Goal: Information Seeking & Learning: Understand process/instructions

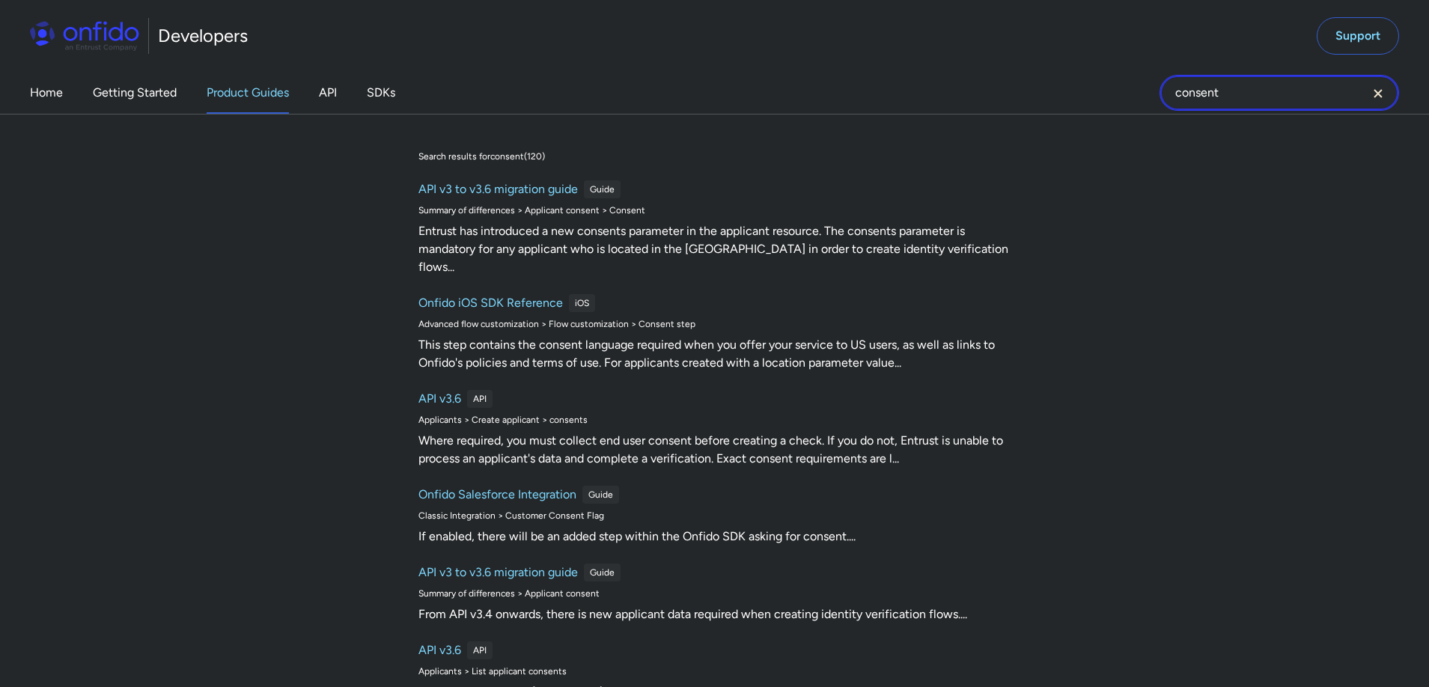
drag, startPoint x: 1188, startPoint y: 93, endPoint x: 1109, endPoint y: 90, distance: 78.6
click at [1108, 90] on div "Home Getting Started Product Guides API SDKs consent consent Search results for…" at bounding box center [714, 93] width 1429 height 42
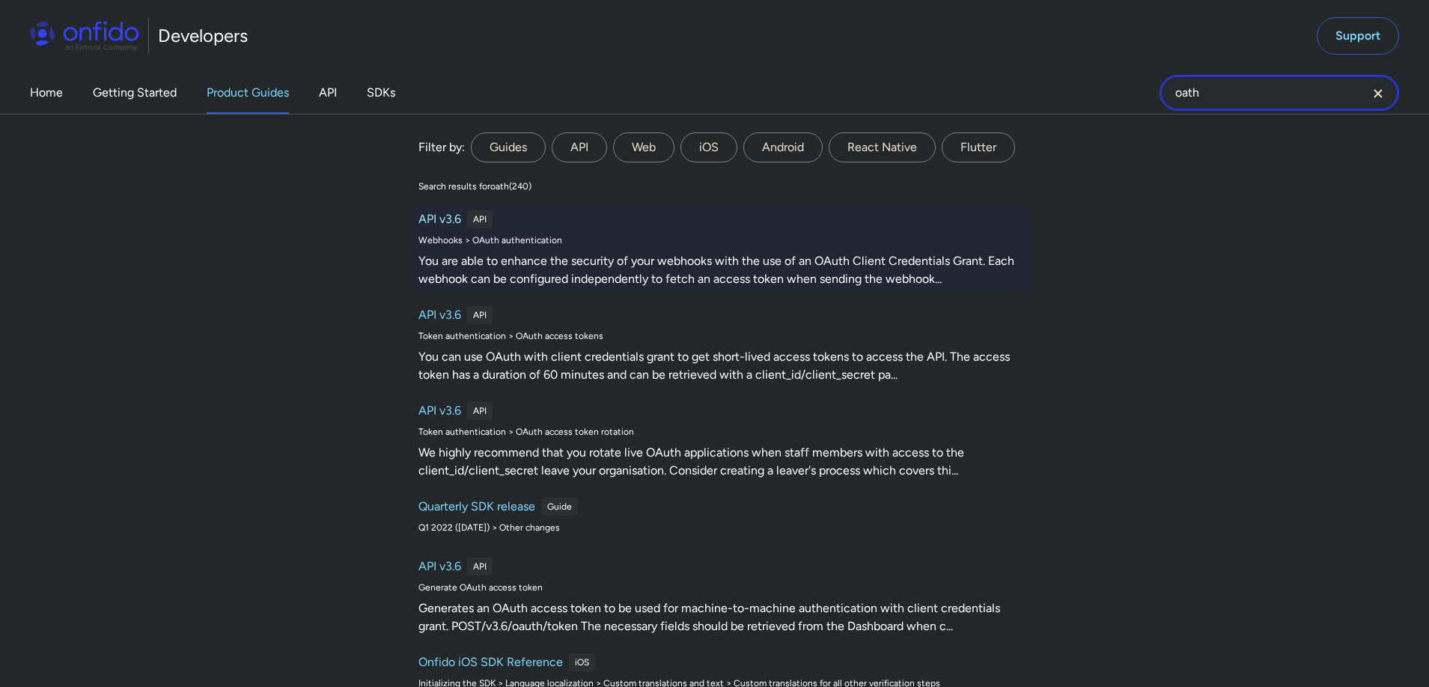
type input "oath"
click at [472, 265] on div "You are able to enhance the security of your webhooks with the use of an OAuth …" at bounding box center [720, 270] width 605 height 36
select select "http"
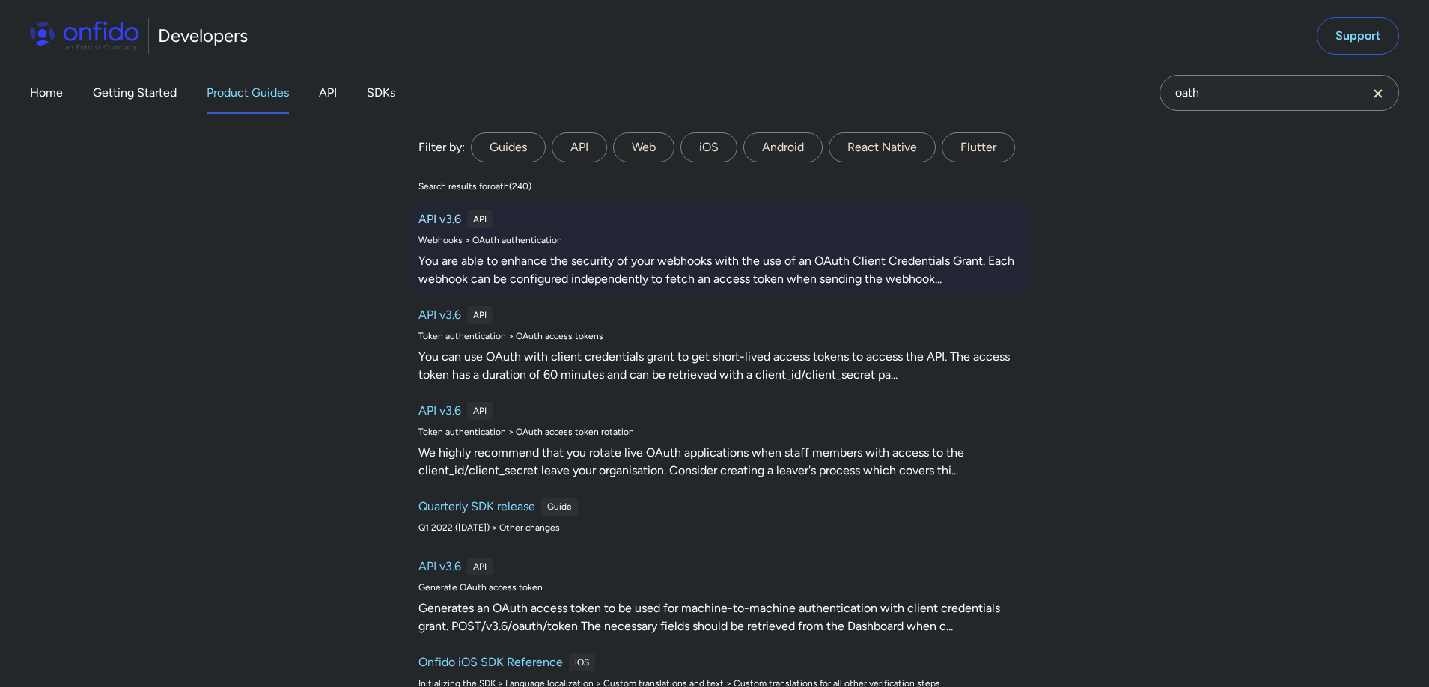
select select "http"
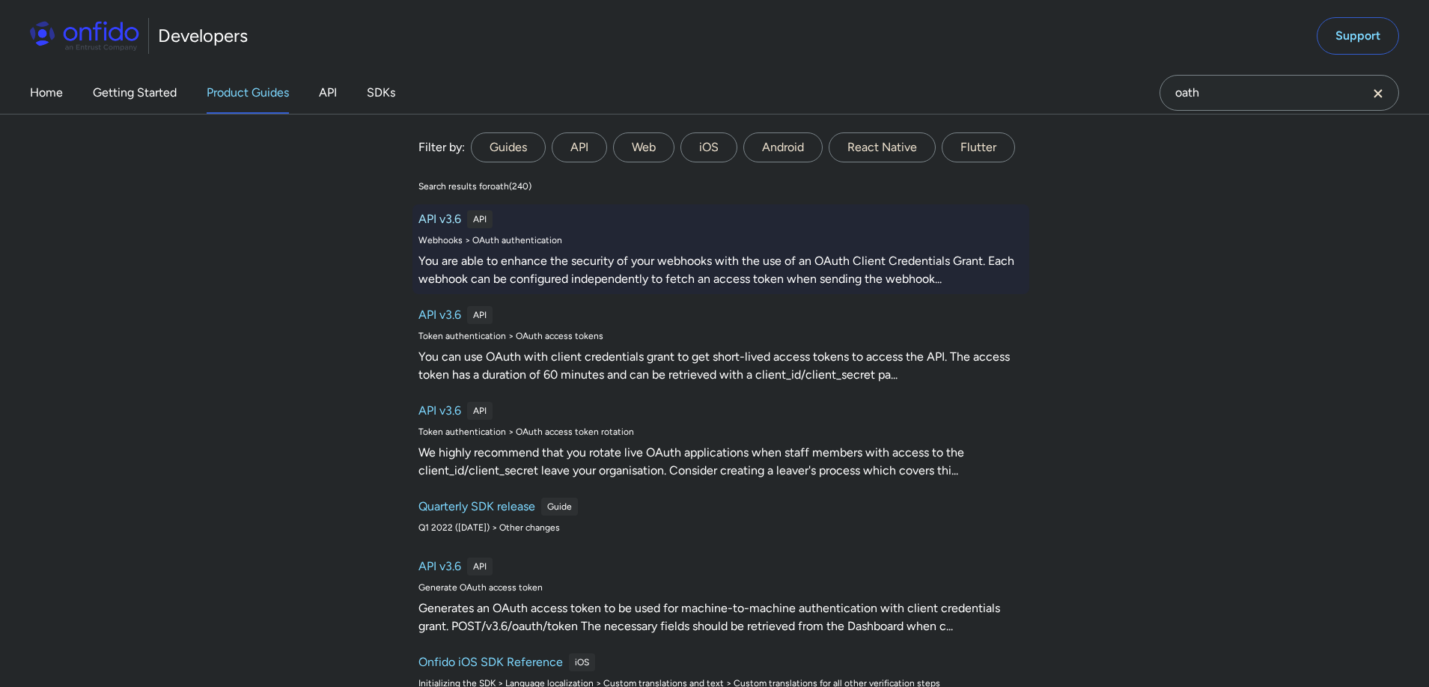
select select "http"
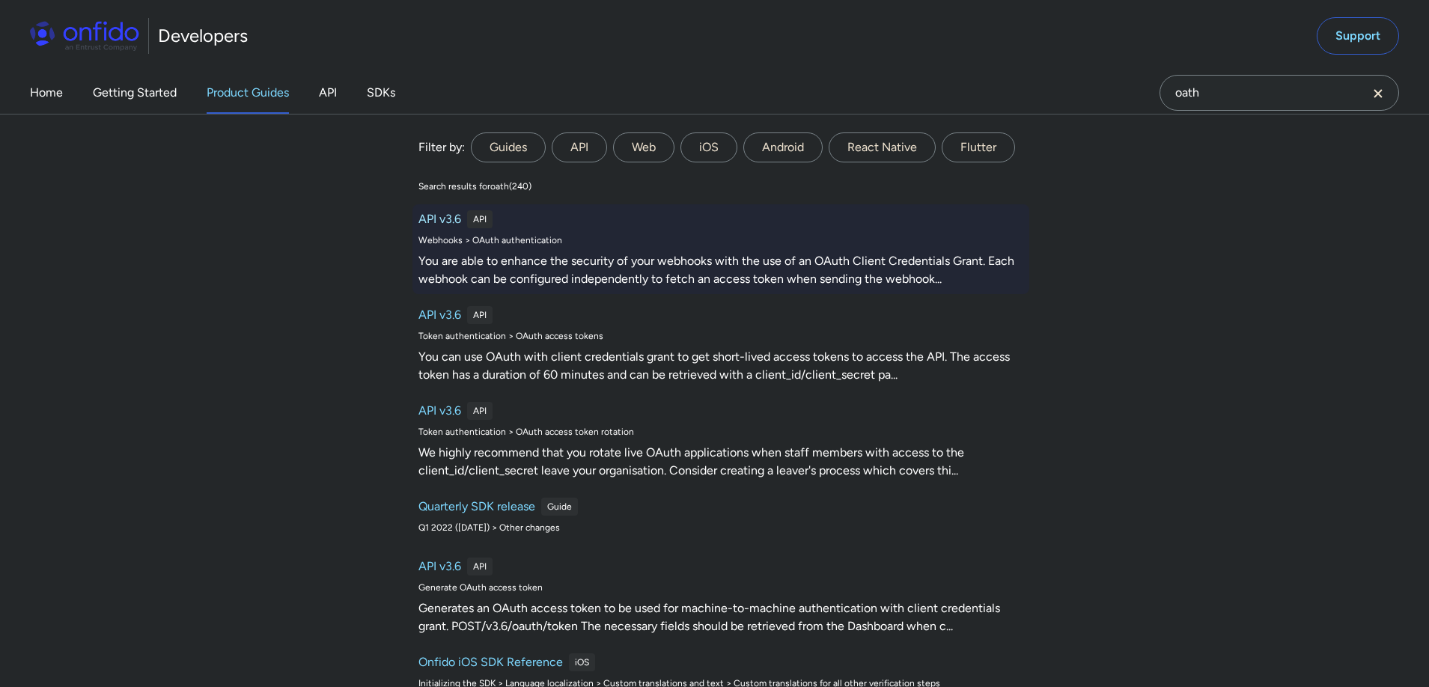
select select "http"
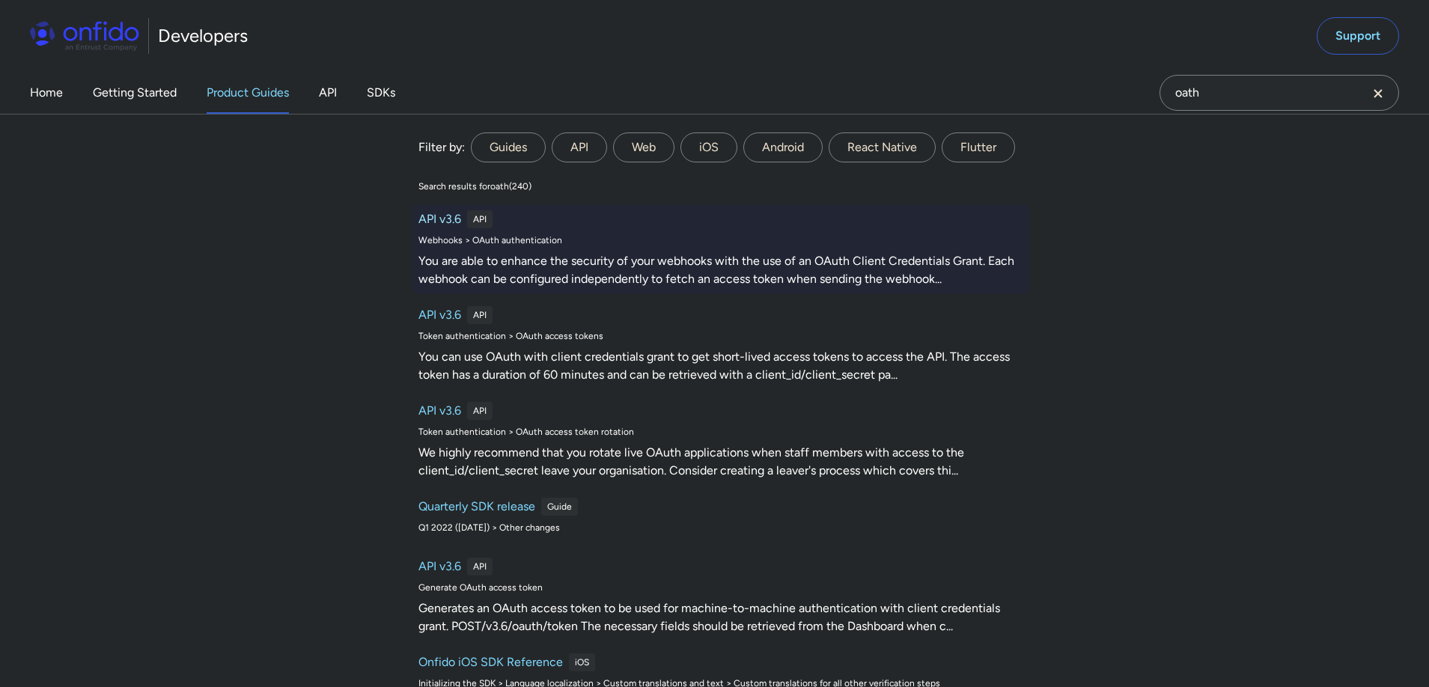
select select "http"
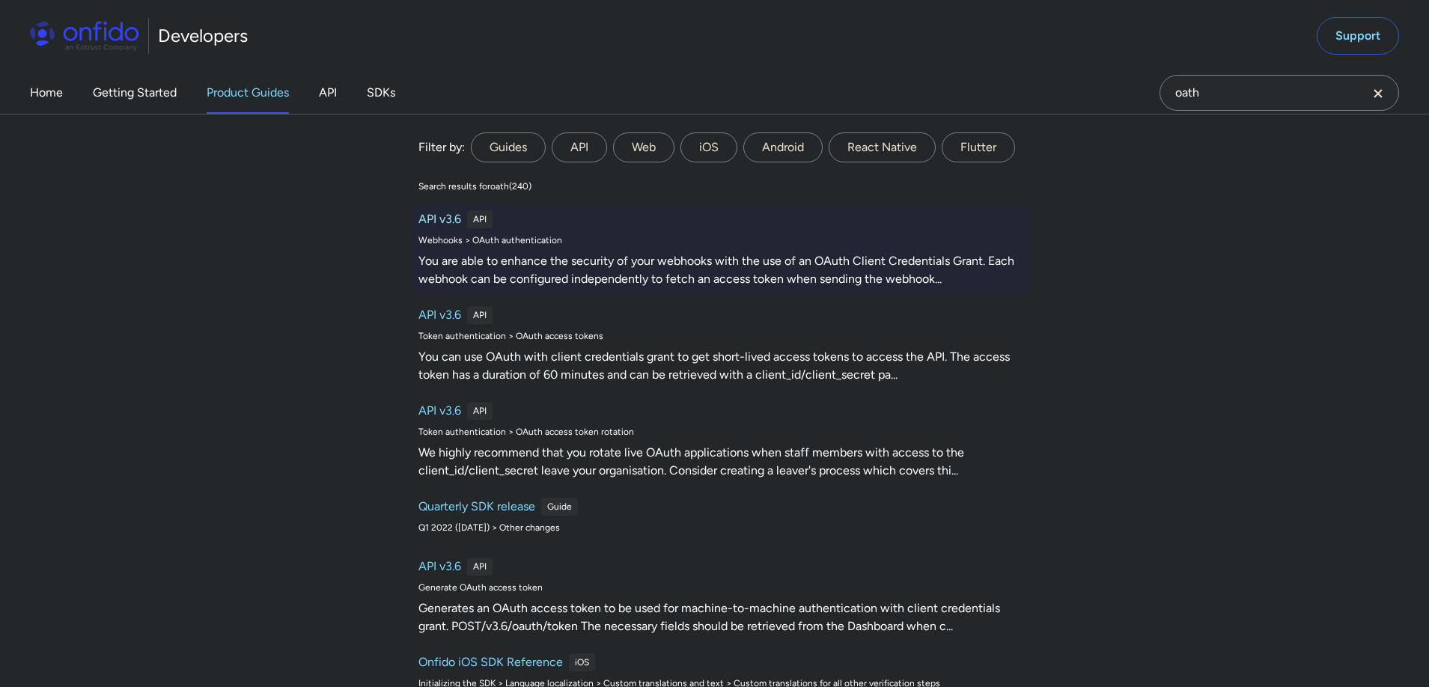
select select "http"
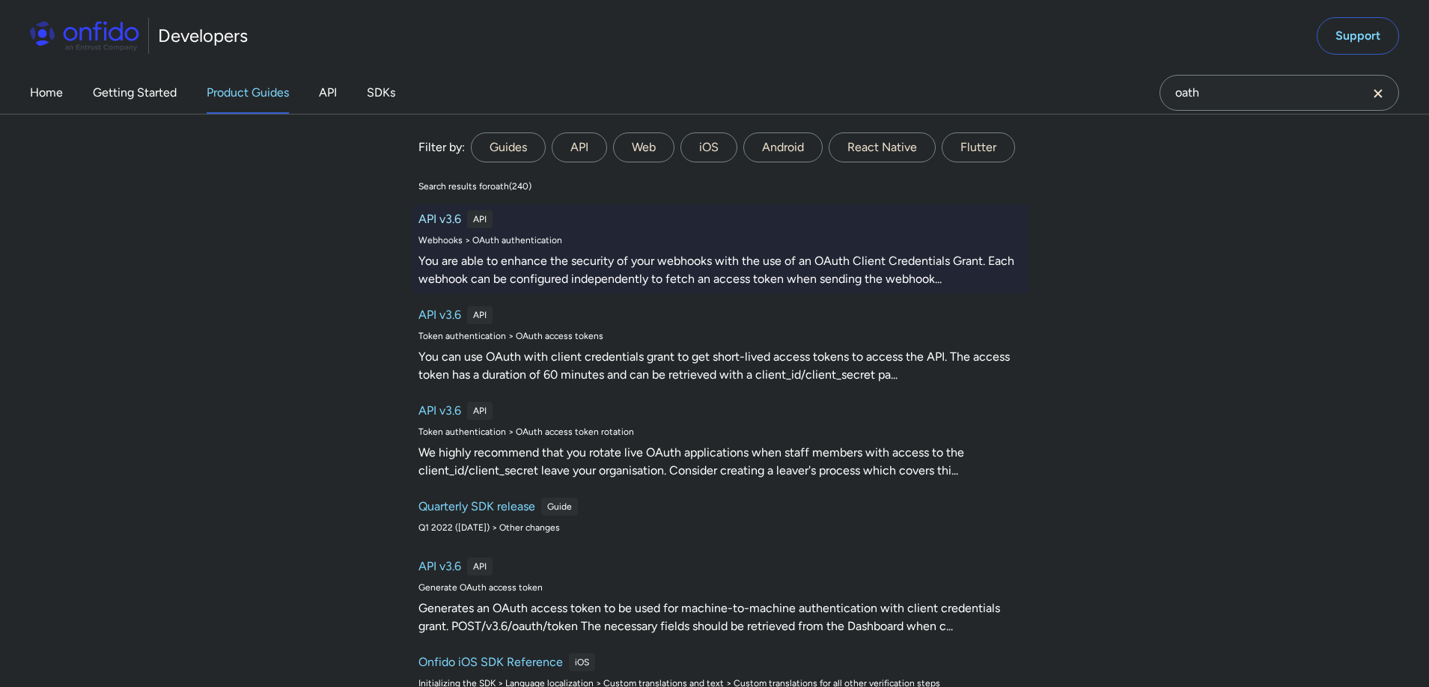
select select "http"
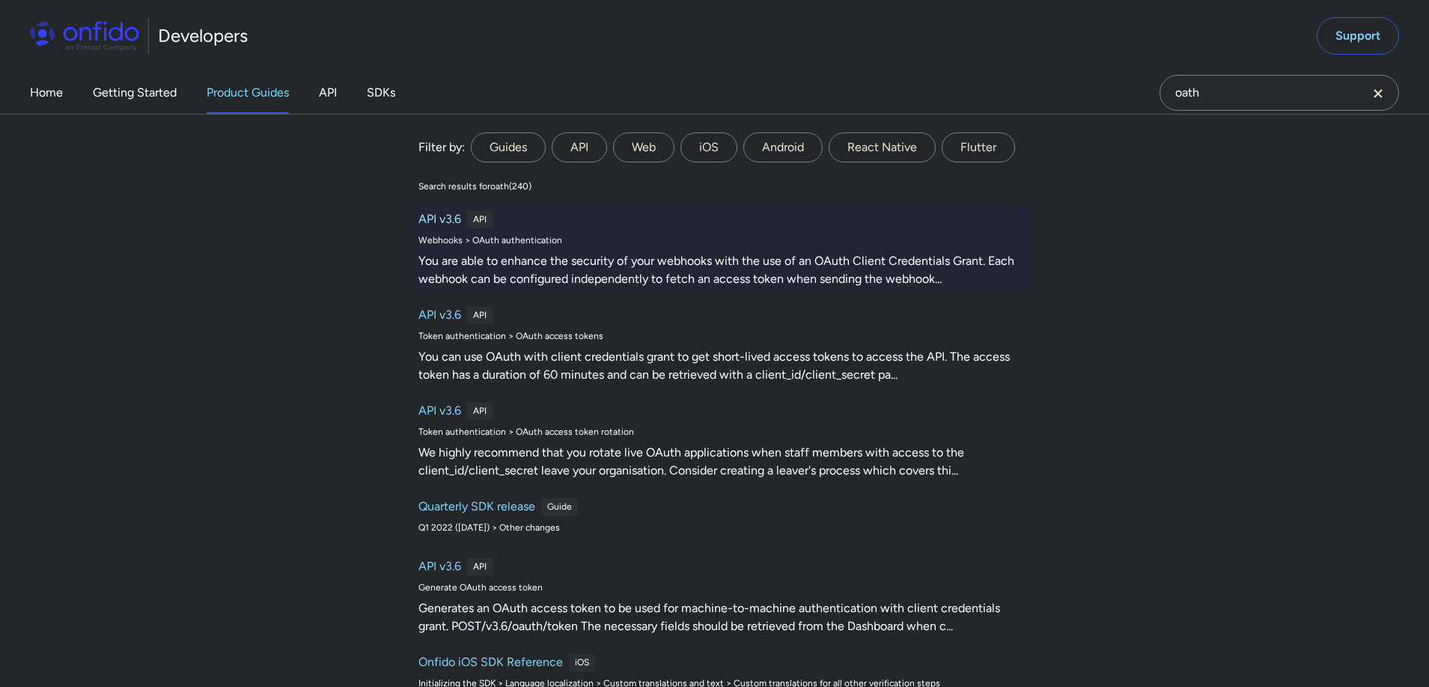
select select "http"
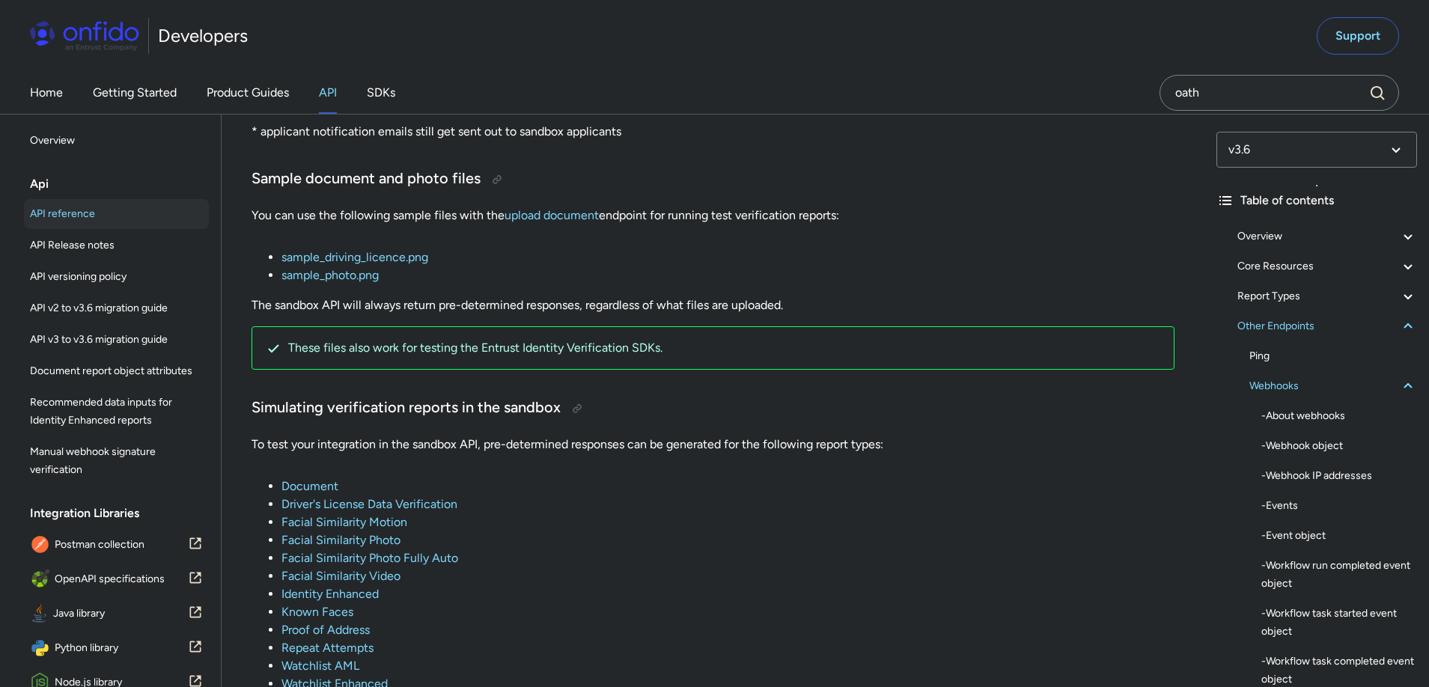
scroll to position [120663, 0]
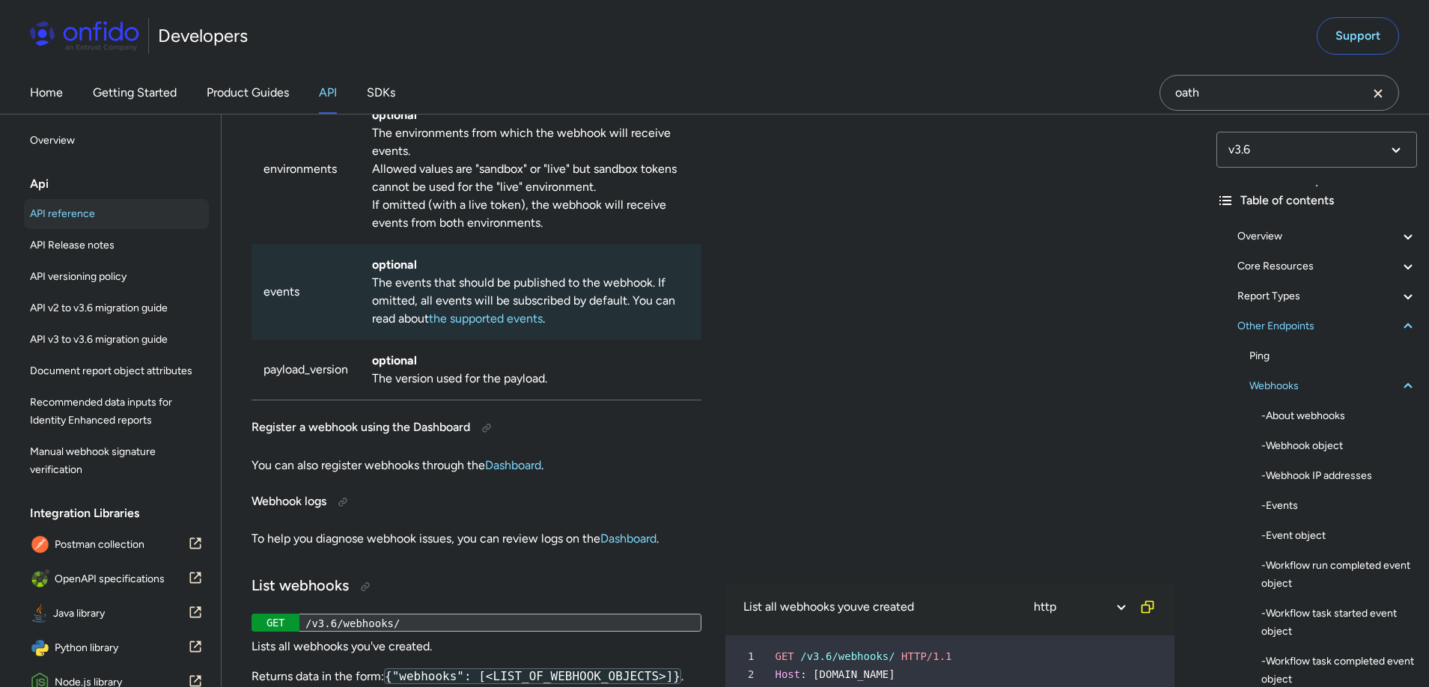
scroll to position [2575, 0]
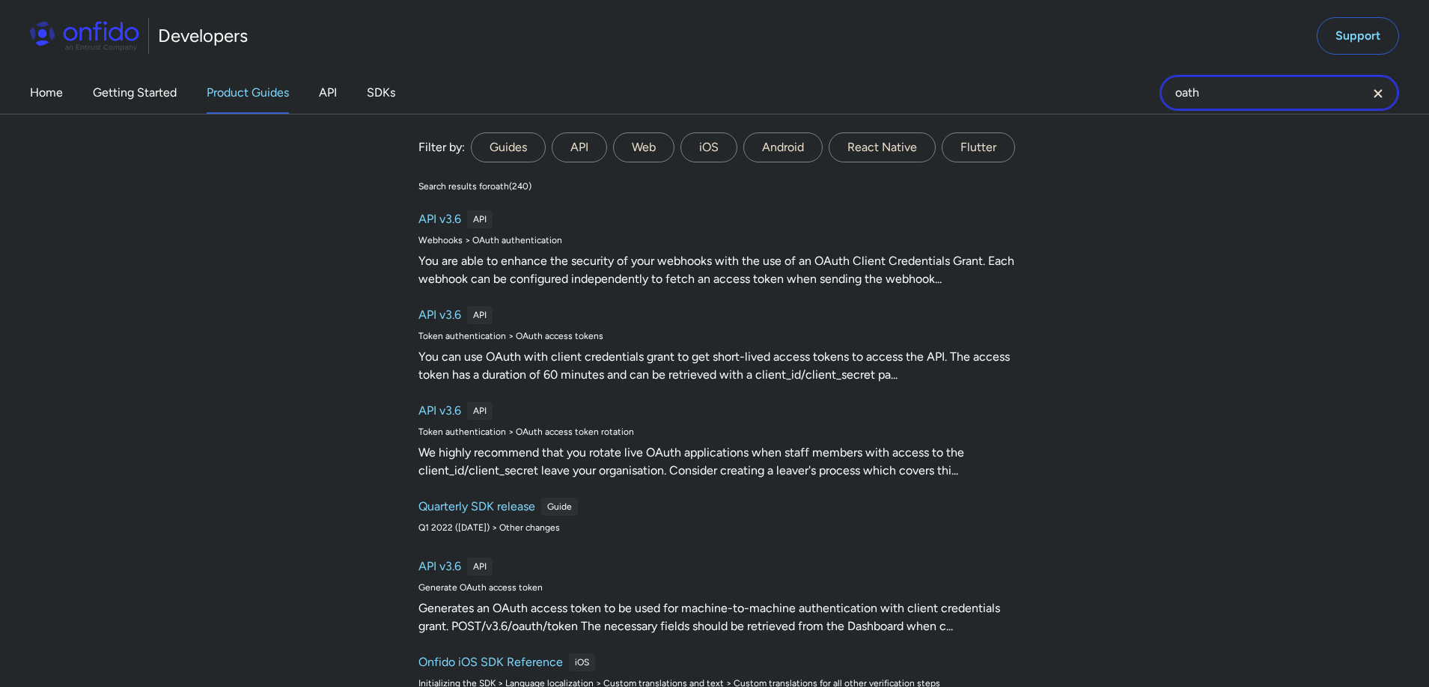
drag, startPoint x: 1224, startPoint y: 100, endPoint x: 1209, endPoint y: 117, distance: 23.3
click at [1224, 100] on input "oath" at bounding box center [1279, 93] width 240 height 36
drag, startPoint x: 1221, startPoint y: 90, endPoint x: 1108, endPoint y: 89, distance: 113.0
click at [1108, 89] on div "Home Getting Started Product Guides API SDKs oath oath Filter by: Guides API We…" at bounding box center [714, 93] width 1429 height 42
type input "api oath"
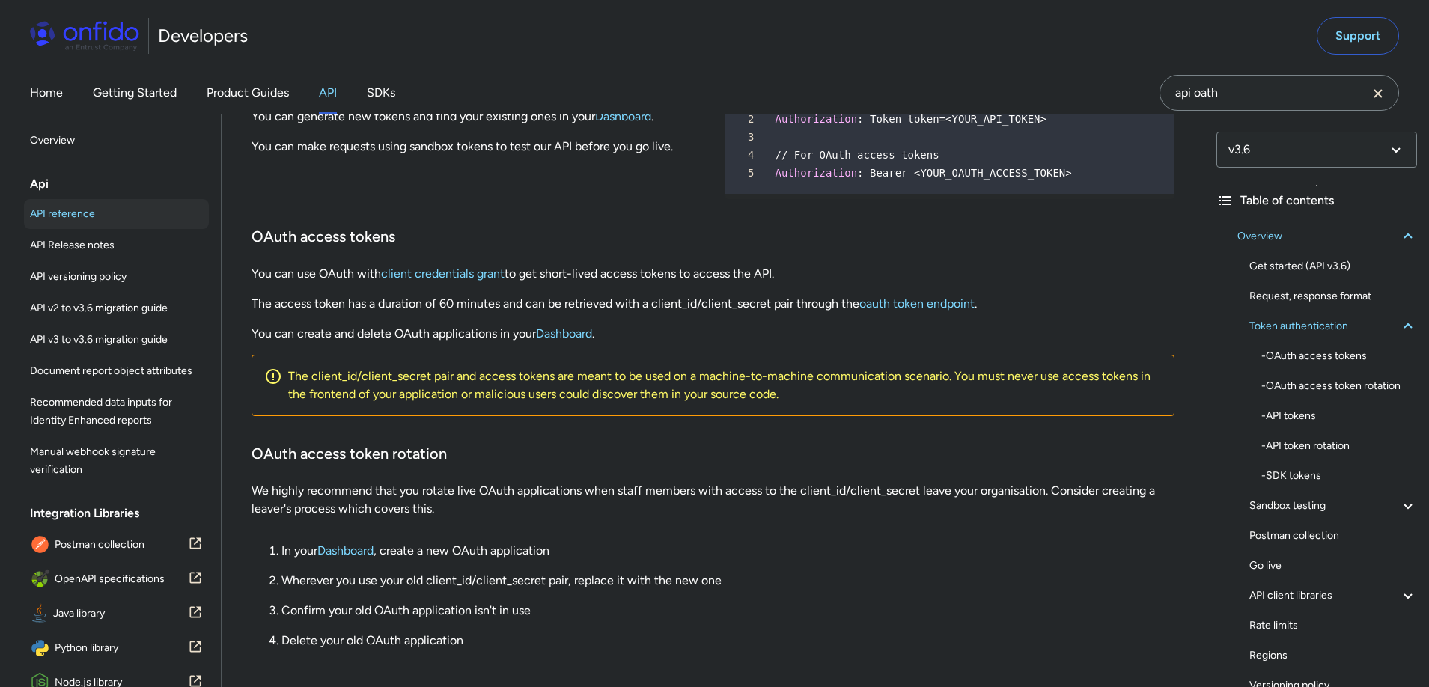
scroll to position [581, 0]
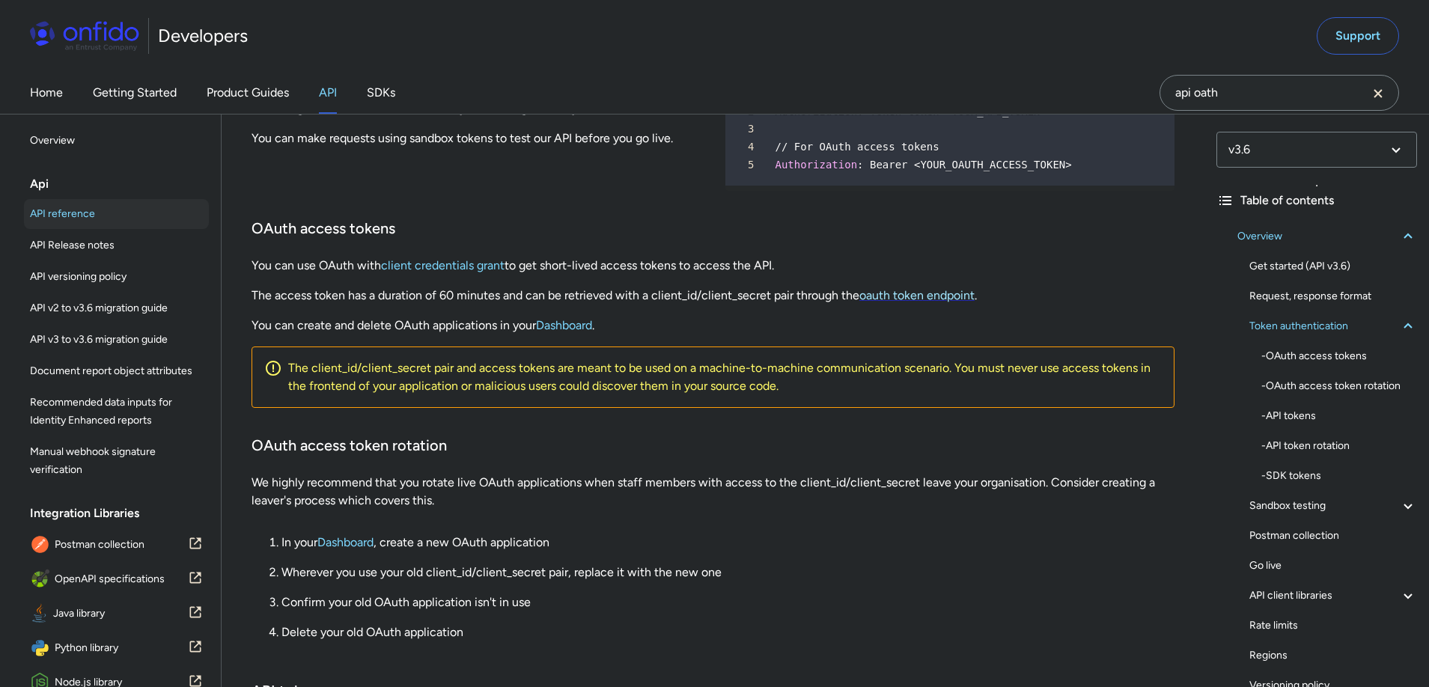
click at [938, 302] on link "oauth token endpoint" at bounding box center [916, 295] width 115 height 14
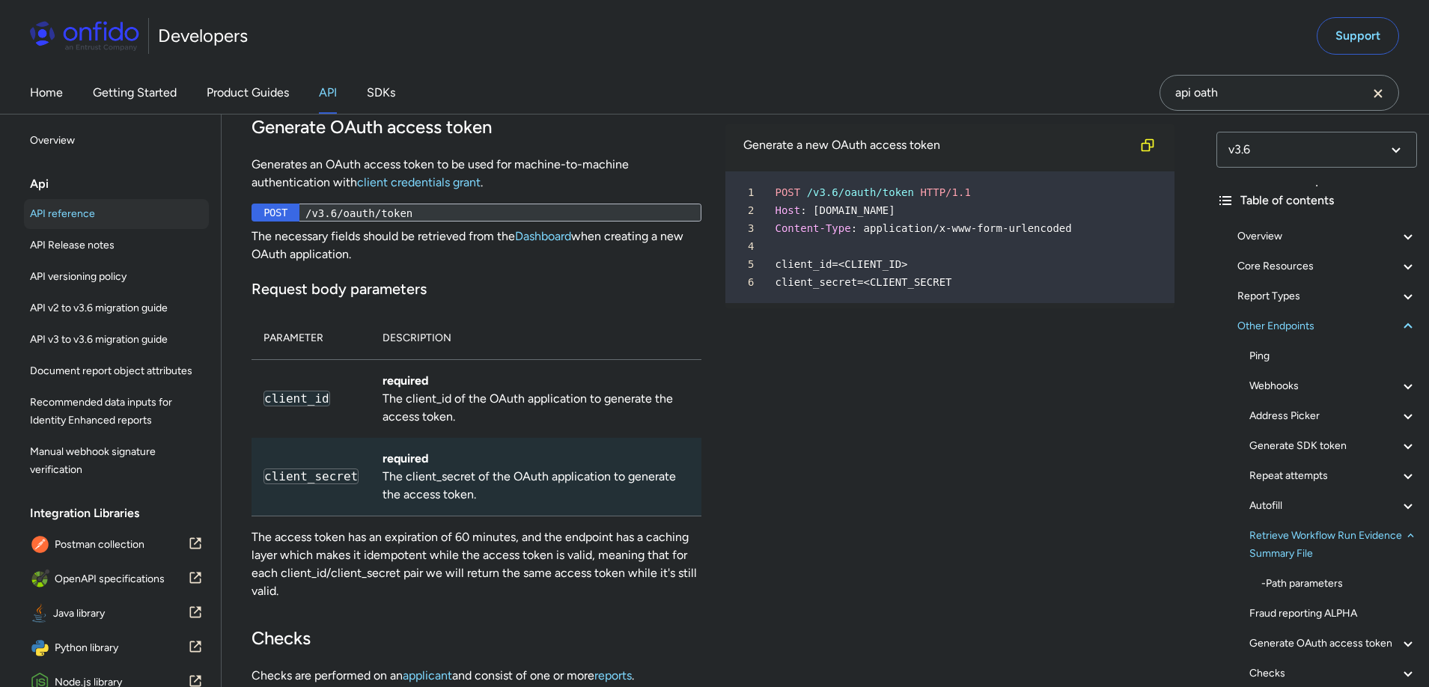
scroll to position [132443, 0]
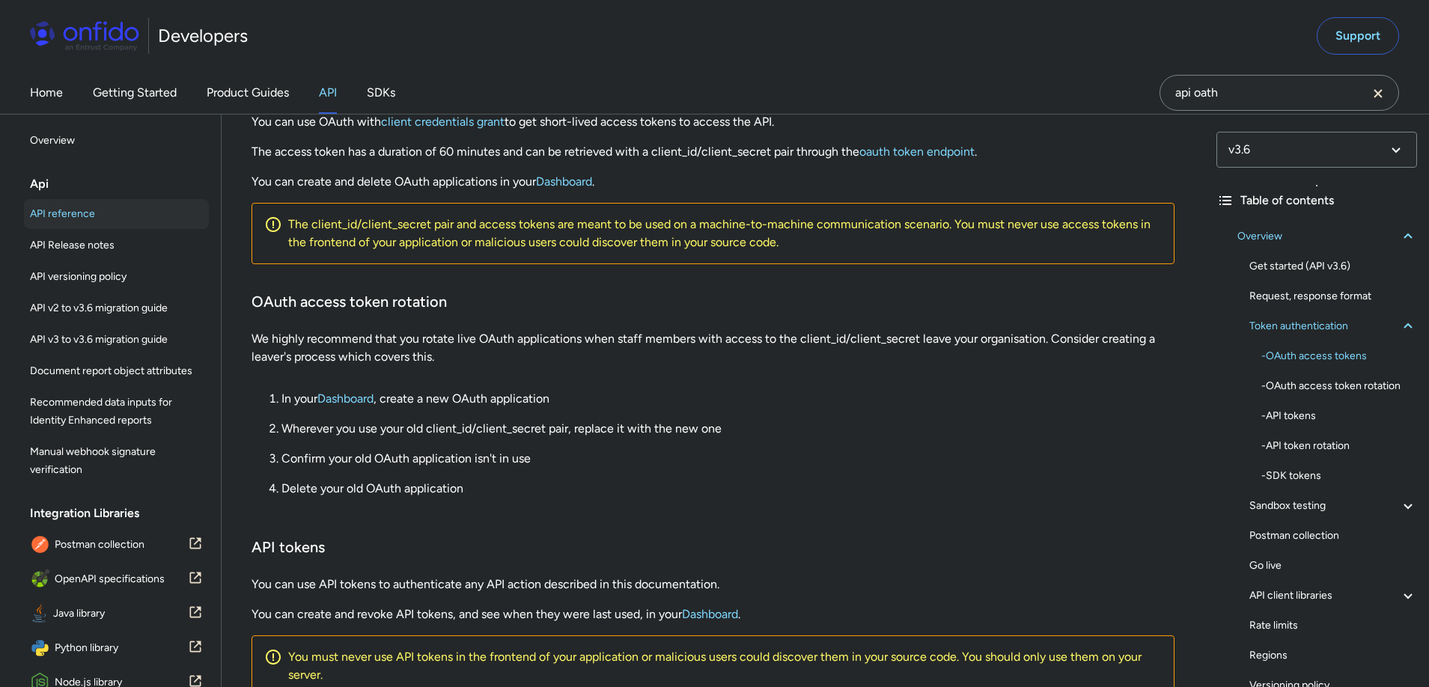
scroll to position [736, 0]
